Goal: Consume media (video, audio): Consume media (video, audio)

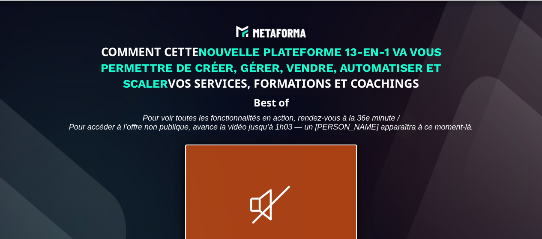
click at [271, 214] on icon at bounding box center [271, 205] width 36 height 36
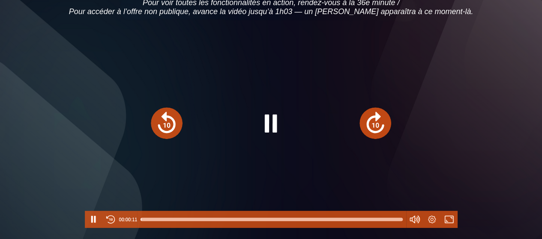
scroll to position [128, 0]
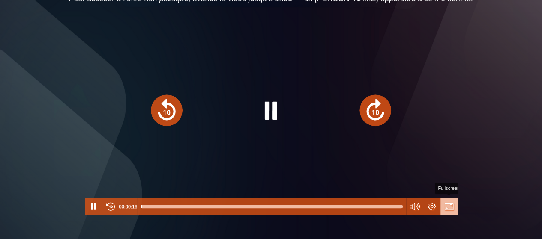
click at [448, 215] on button "Fullscreen" at bounding box center [448, 206] width 17 height 17
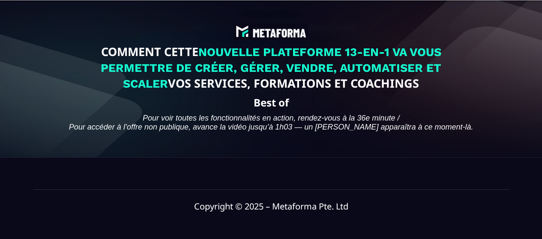
scroll to position [0, 0]
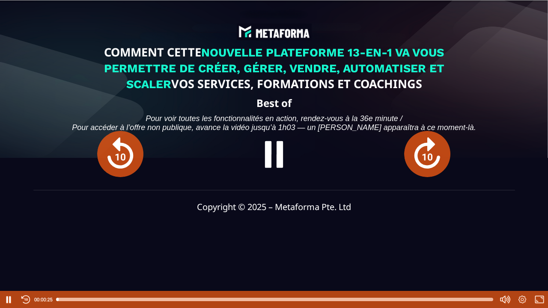
click at [258, 130] on button "Pause" at bounding box center [274, 154] width 66 height 66
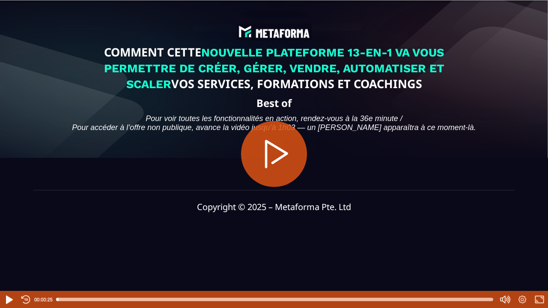
click at [284, 156] on button "Play" at bounding box center [274, 154] width 66 height 66
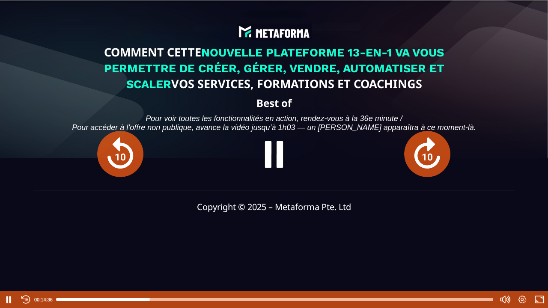
click at [423, 152] on button "Forward" at bounding box center [427, 154] width 47 height 47
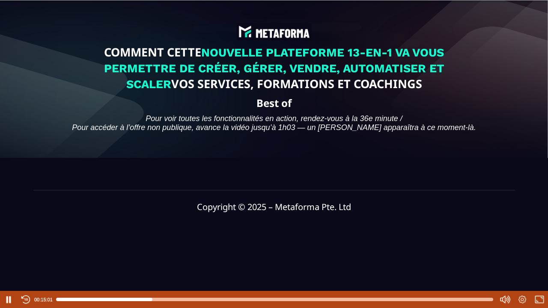
click at [423, 152] on div at bounding box center [274, 154] width 548 height 308
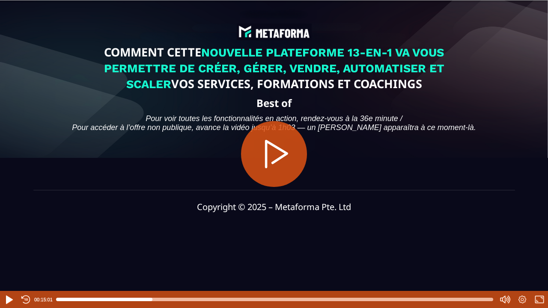
click at [423, 152] on div at bounding box center [274, 154] width 548 height 308
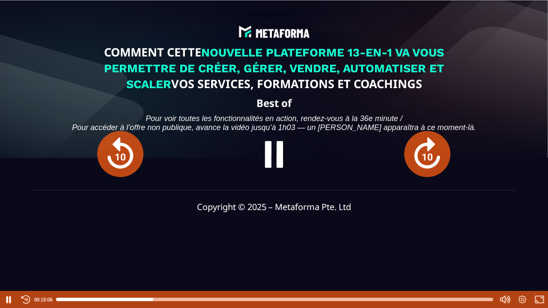
click at [425, 157] on button "Forward" at bounding box center [427, 154] width 47 height 47
click at [434, 156] on button "Forward" at bounding box center [427, 154] width 47 height 47
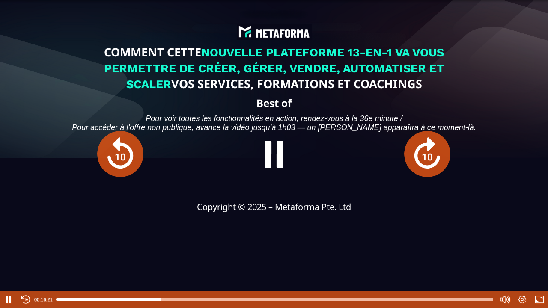
click at [434, 156] on button "Forward" at bounding box center [427, 154] width 47 height 47
click at [431, 156] on button "Forward" at bounding box center [427, 154] width 47 height 47
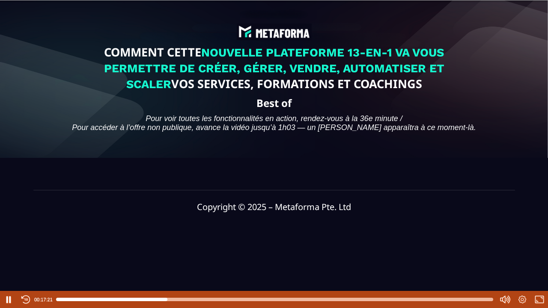
click at [431, 156] on div at bounding box center [274, 154] width 548 height 308
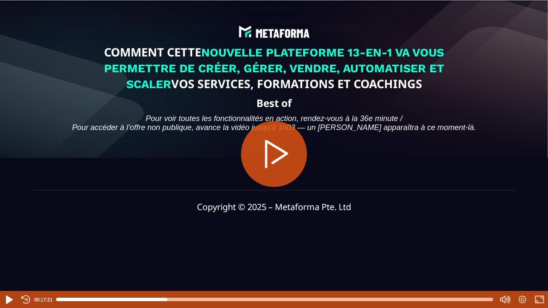
click at [431, 156] on div at bounding box center [274, 154] width 548 height 308
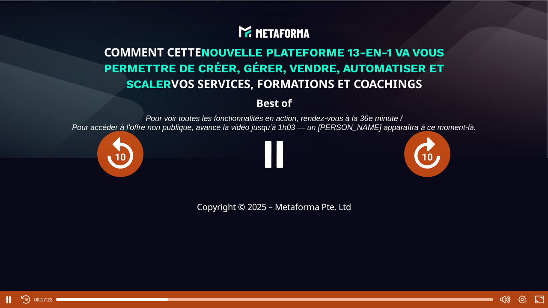
click at [431, 156] on button "Forward" at bounding box center [427, 154] width 47 height 47
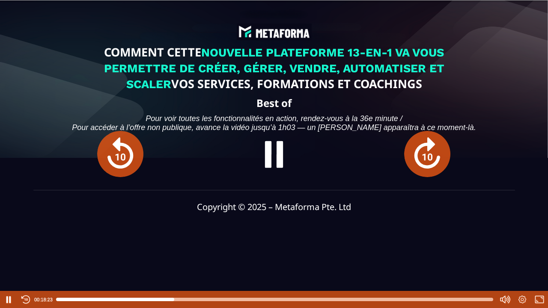
click at [427, 157] on button "Forward" at bounding box center [427, 154] width 47 height 47
click at [434, 147] on button "Forward" at bounding box center [427, 154] width 47 height 47
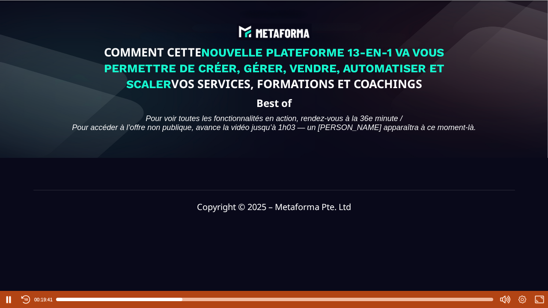
click at [434, 147] on div at bounding box center [274, 154] width 548 height 308
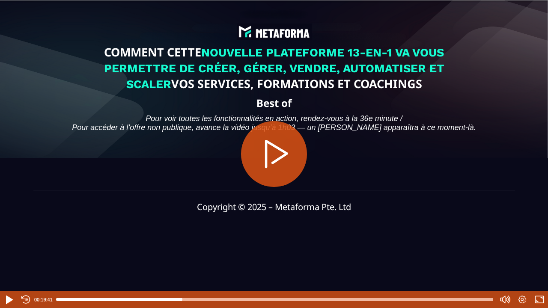
click at [425, 139] on div at bounding box center [274, 154] width 548 height 308
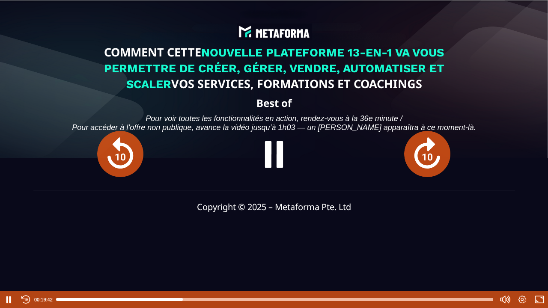
click at [429, 148] on button "Forward" at bounding box center [427, 154] width 47 height 47
click at [427, 149] on button "Forward" at bounding box center [427, 154] width 47 height 47
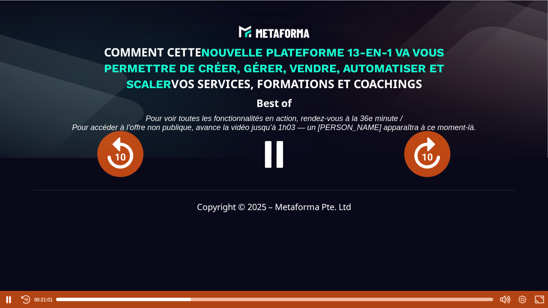
click at [427, 149] on button "Forward" at bounding box center [427, 154] width 47 height 47
click at [430, 153] on button "Forward" at bounding box center [427, 154] width 47 height 47
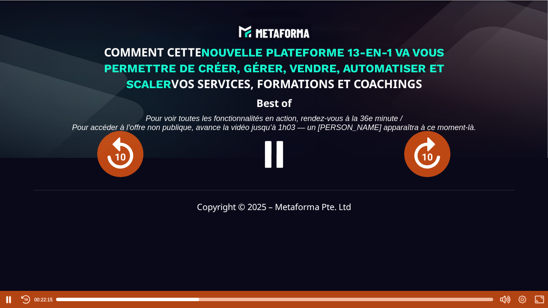
click at [430, 153] on button "Forward" at bounding box center [427, 154] width 47 height 47
click at [423, 155] on button "Forward" at bounding box center [427, 154] width 47 height 47
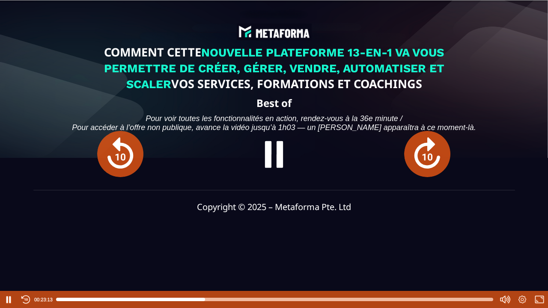
click at [423, 155] on button "Forward" at bounding box center [427, 154] width 47 height 47
click at [427, 150] on button "Forward" at bounding box center [427, 154] width 47 height 47
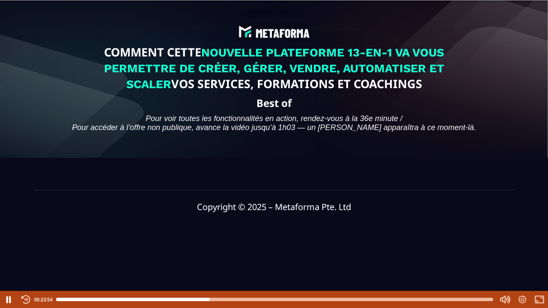
click at [427, 150] on div at bounding box center [274, 154] width 548 height 308
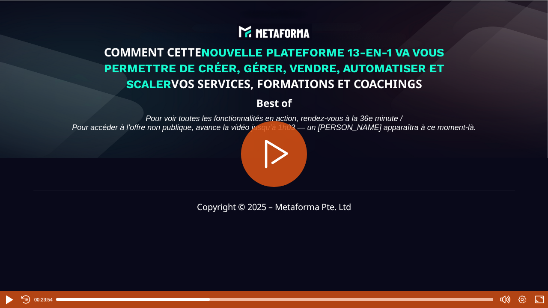
click at [427, 150] on div at bounding box center [274, 154] width 548 height 308
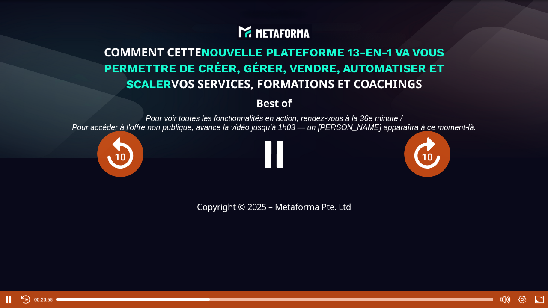
click at [425, 155] on button "Forward" at bounding box center [427, 154] width 47 height 47
click at [428, 155] on button "Forward" at bounding box center [427, 154] width 47 height 47
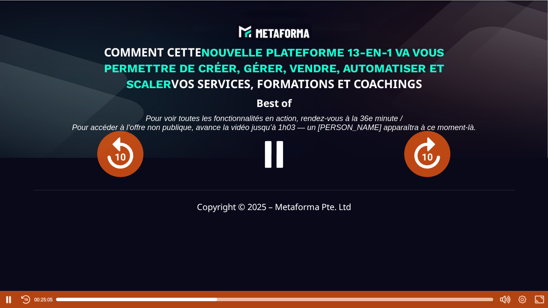
click at [424, 152] on button "Forward" at bounding box center [427, 154] width 47 height 47
click at [425, 156] on button "Forward" at bounding box center [427, 154] width 47 height 47
click at [426, 149] on button "Forward" at bounding box center [427, 154] width 47 height 47
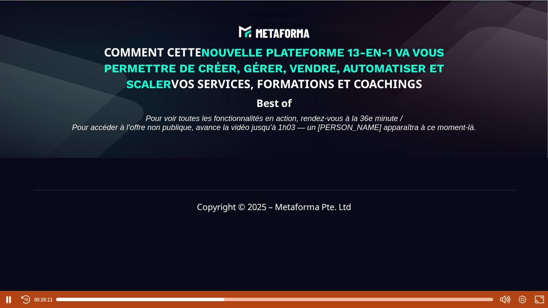
click at [426, 149] on div at bounding box center [274, 154] width 548 height 308
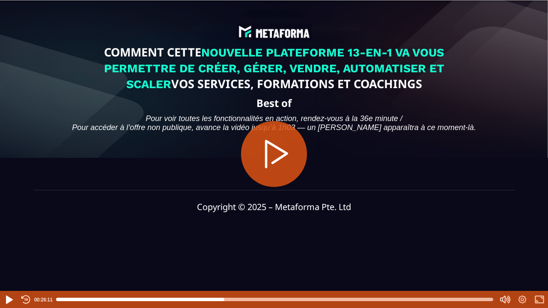
click at [426, 149] on div at bounding box center [274, 154] width 548 height 308
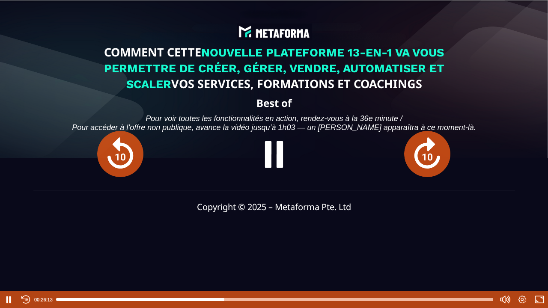
click at [426, 149] on button "Forward" at bounding box center [427, 154] width 47 height 47
click at [432, 154] on button "Forward" at bounding box center [427, 154] width 47 height 47
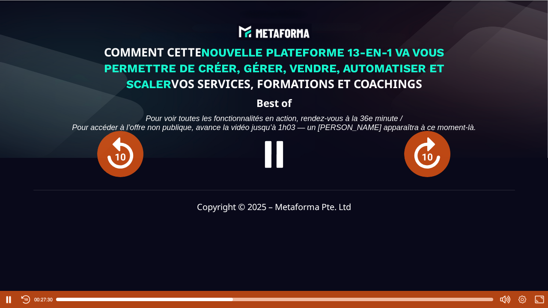
click at [432, 154] on button "Forward" at bounding box center [427, 154] width 47 height 47
click at [432, 157] on button "Forward" at bounding box center [427, 154] width 47 height 47
click at [122, 160] on button "Rewind" at bounding box center [120, 154] width 47 height 47
click at [422, 158] on button "Forward" at bounding box center [427, 154] width 47 height 47
click at [423, 158] on button "Forward" at bounding box center [427, 154] width 47 height 47
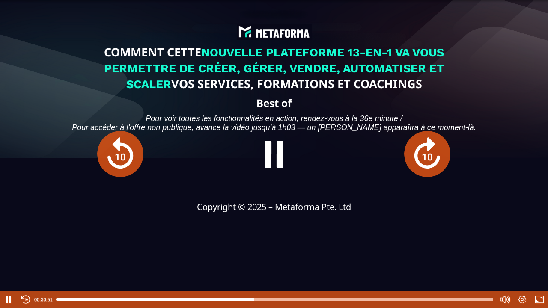
click at [423, 158] on button "Forward" at bounding box center [427, 154] width 47 height 47
click at [433, 155] on button "Forward" at bounding box center [427, 154] width 47 height 47
click at [130, 150] on button "Rewind" at bounding box center [120, 154] width 47 height 47
click at [128, 151] on button "Rewind" at bounding box center [120, 154] width 47 height 47
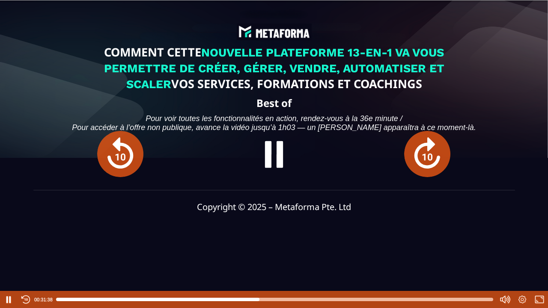
click at [128, 152] on button "Rewind" at bounding box center [120, 154] width 47 height 47
click at [438, 159] on button "Forward" at bounding box center [427, 154] width 47 height 47
click at [418, 145] on div at bounding box center [274, 154] width 548 height 308
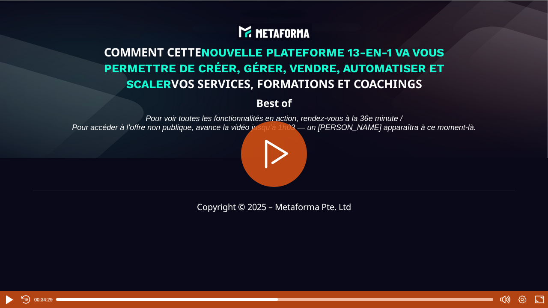
click at [429, 149] on div at bounding box center [274, 154] width 548 height 308
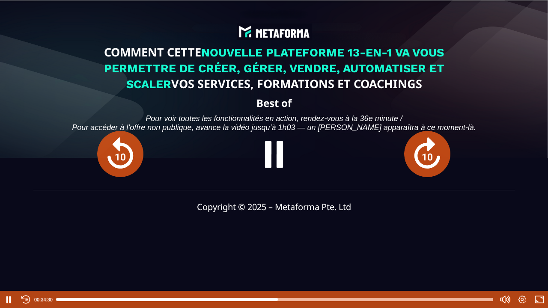
click at [429, 149] on button "Forward" at bounding box center [427, 154] width 47 height 47
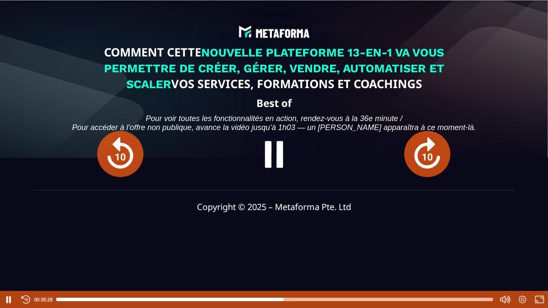
click at [429, 149] on button "Forward" at bounding box center [427, 154] width 47 height 47
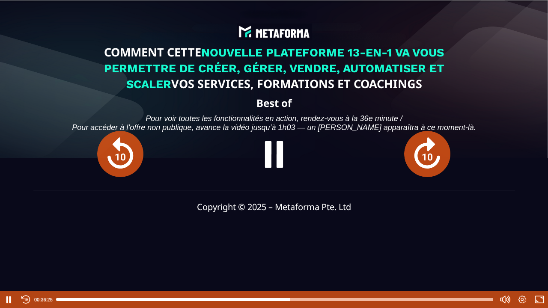
click at [429, 149] on button "Forward" at bounding box center [427, 154] width 47 height 47
click at [425, 153] on button "Forward" at bounding box center [427, 154] width 47 height 47
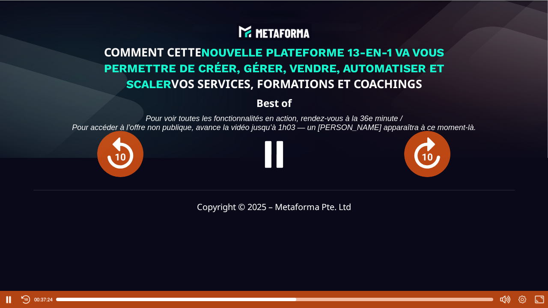
click at [425, 153] on button "Forward" at bounding box center [427, 154] width 47 height 47
click at [429, 153] on button "Forward" at bounding box center [427, 154] width 47 height 47
click at [425, 155] on button "Forward" at bounding box center [427, 154] width 47 height 47
click at [429, 161] on button "Forward" at bounding box center [427, 154] width 47 height 47
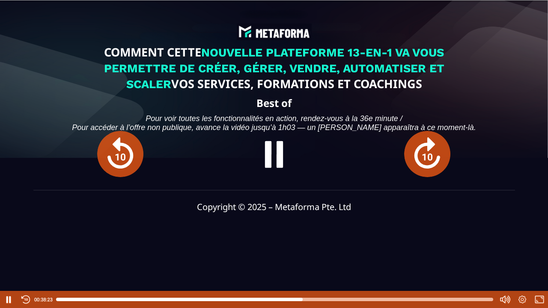
click at [429, 161] on button "Forward" at bounding box center [427, 154] width 47 height 47
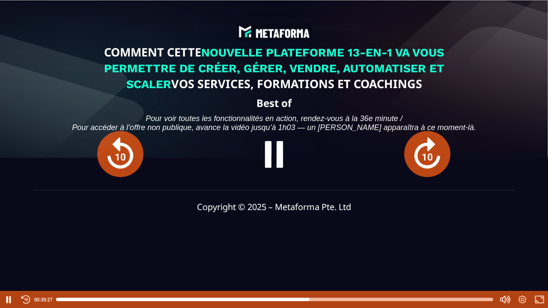
click at [125, 152] on button "Rewind" at bounding box center [120, 154] width 47 height 47
click at [429, 157] on button "Forward" at bounding box center [427, 154] width 47 height 47
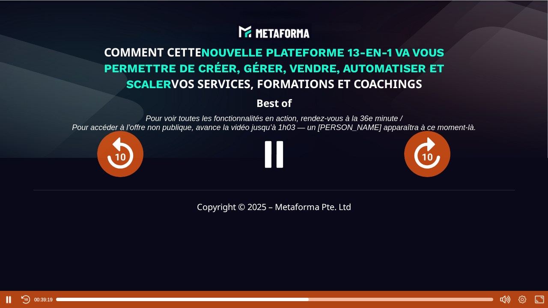
click at [426, 157] on button "Forward" at bounding box center [427, 154] width 47 height 47
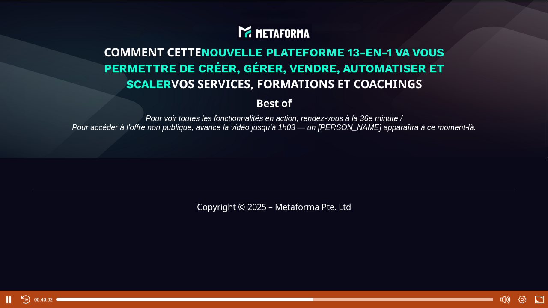
click at [432, 152] on div at bounding box center [274, 154] width 548 height 308
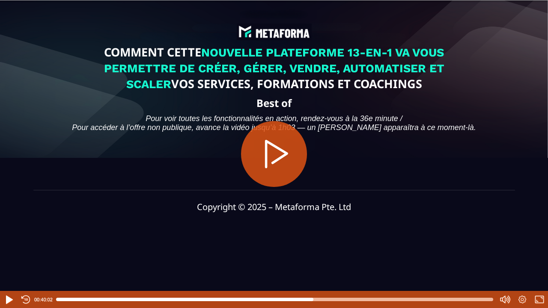
click at [432, 152] on div at bounding box center [274, 154] width 548 height 308
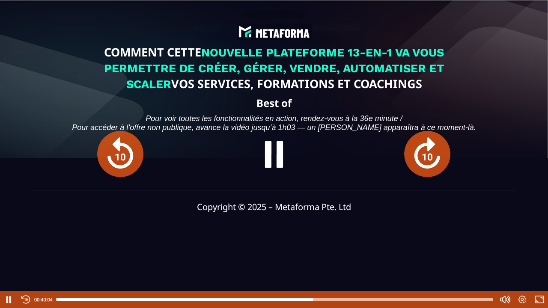
click at [432, 152] on button "Forward" at bounding box center [427, 154] width 47 height 47
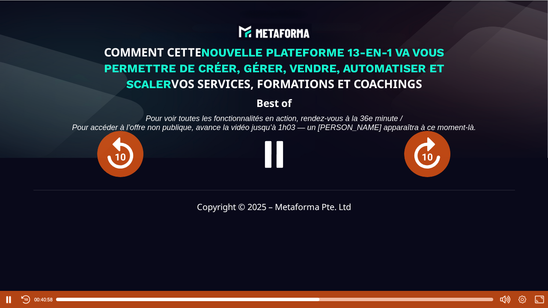
click at [432, 152] on button "Forward" at bounding box center [427, 154] width 47 height 47
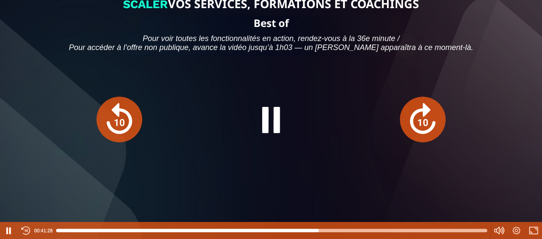
scroll to position [86, 0]
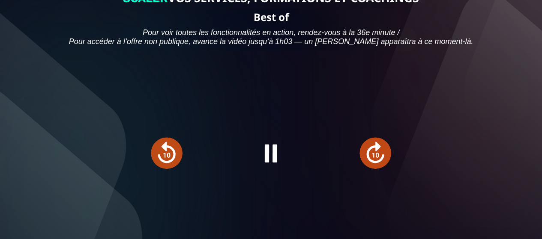
click at [307, 170] on div at bounding box center [271, 152] width 372 height 209
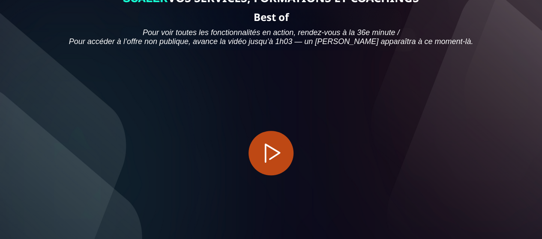
click at [339, 159] on div at bounding box center [271, 152] width 372 height 209
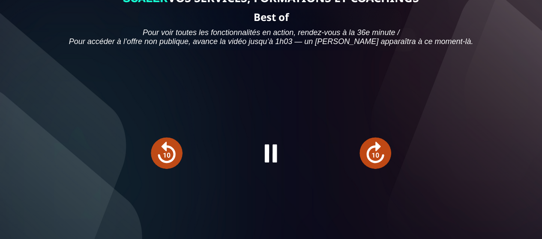
click at [339, 159] on div at bounding box center [271, 152] width 372 height 209
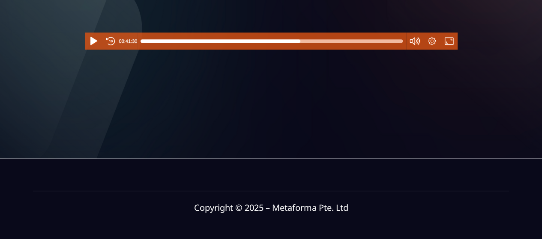
scroll to position [267, 0]
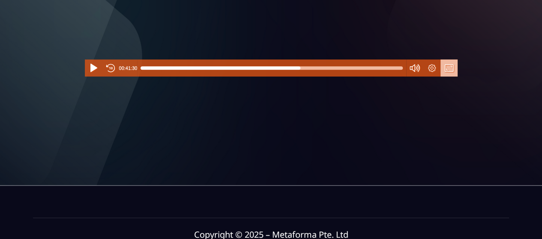
click at [449, 77] on button "Fullscreen" at bounding box center [448, 68] width 17 height 17
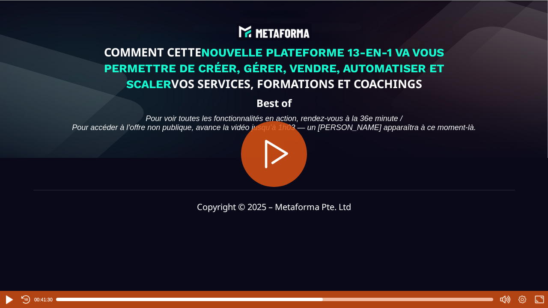
click at [453, 239] on div at bounding box center [274, 300] width 437 height 14
click at [283, 158] on button "Play" at bounding box center [274, 154] width 66 height 66
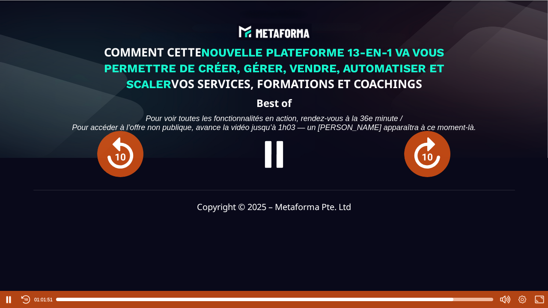
click at [427, 155] on button "Forward" at bounding box center [427, 154] width 47 height 47
click at [462, 239] on div at bounding box center [274, 300] width 437 height 14
click at [471, 239] on div at bounding box center [274, 300] width 437 height 14
click at [468, 239] on div at bounding box center [467, 299] width 7 height 7
click at [458, 239] on div at bounding box center [274, 300] width 437 height 14
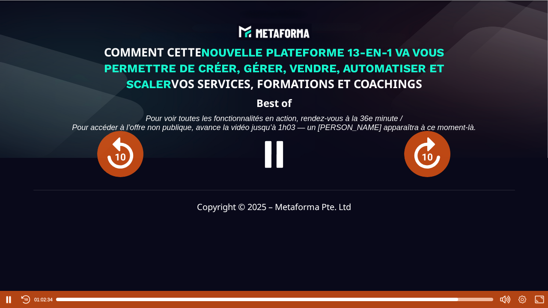
type input "******"
click at [446, 239] on div at bounding box center [274, 300] width 437 height 14
